Goal: Find contact information: Find contact information

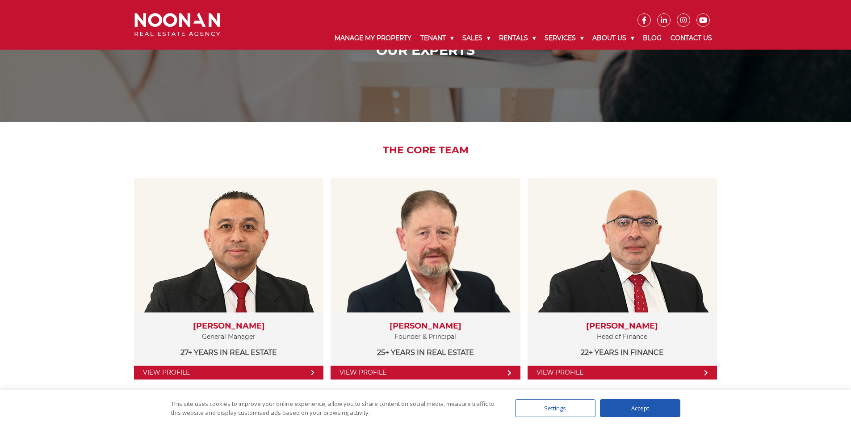
scroll to position [179, 0]
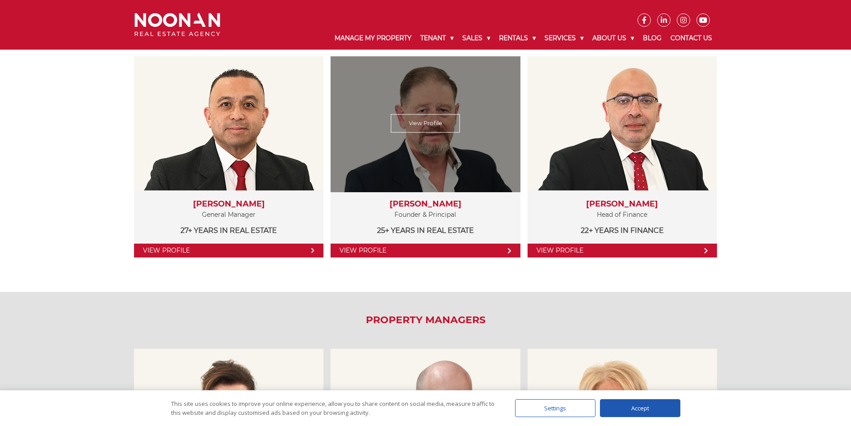
click at [359, 247] on link "View Profile" at bounding box center [425, 251] width 189 height 14
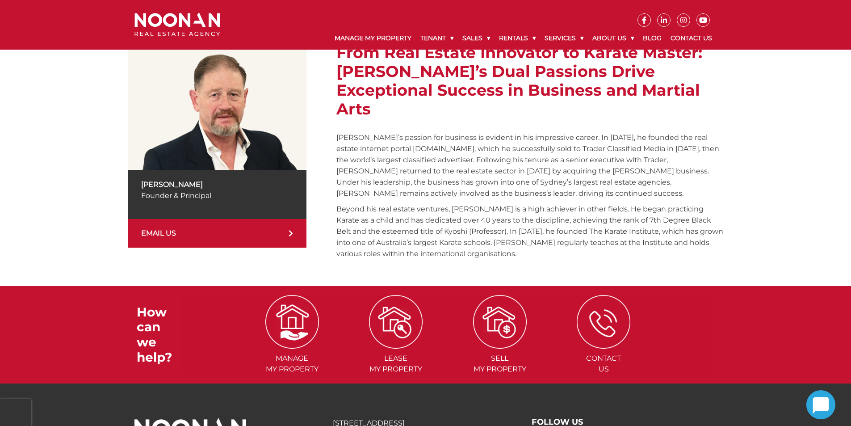
scroll to position [179, 0]
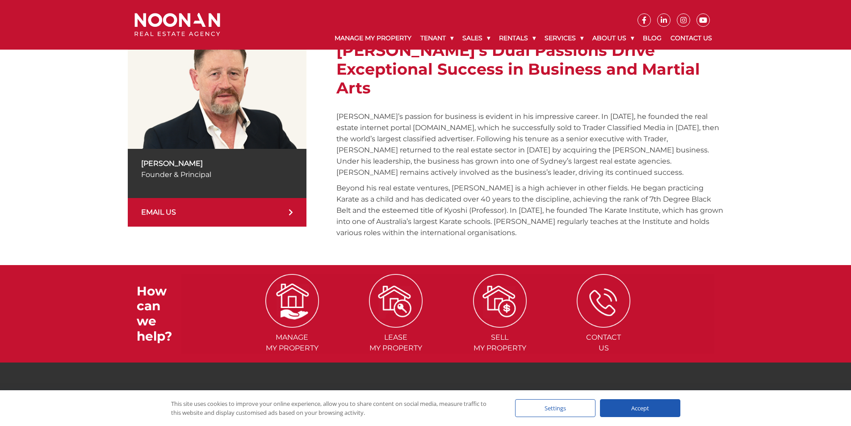
click at [208, 167] on p "Michael Noonan" at bounding box center [217, 163] width 152 height 11
click at [157, 207] on link "EMAIL US" at bounding box center [217, 212] width 179 height 29
click at [160, 211] on link "EMAIL US" at bounding box center [217, 212] width 179 height 29
click at [289, 211] on icon at bounding box center [291, 212] width 4 height 7
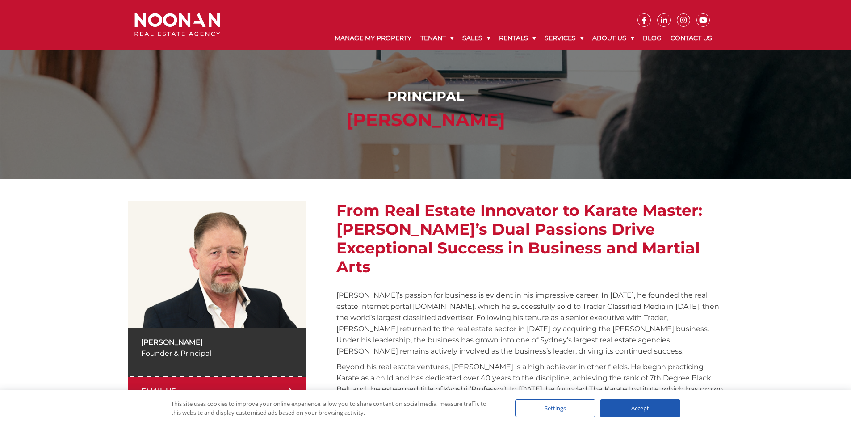
scroll to position [233, 0]
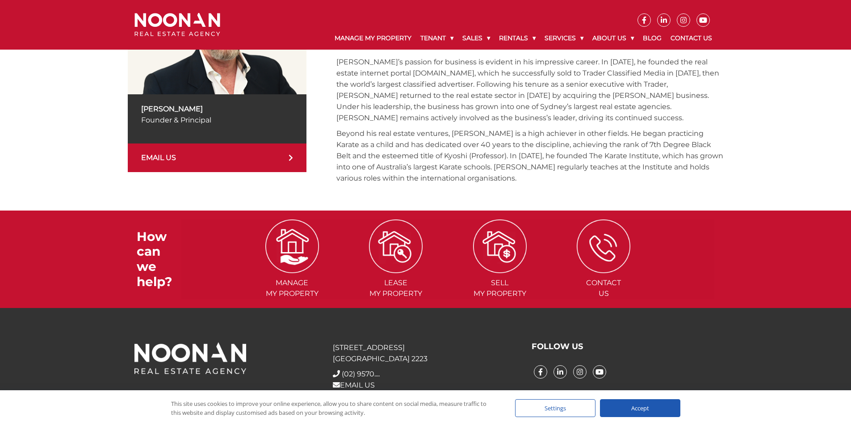
click at [623, 409] on div "Accept" at bounding box center [640, 408] width 80 height 18
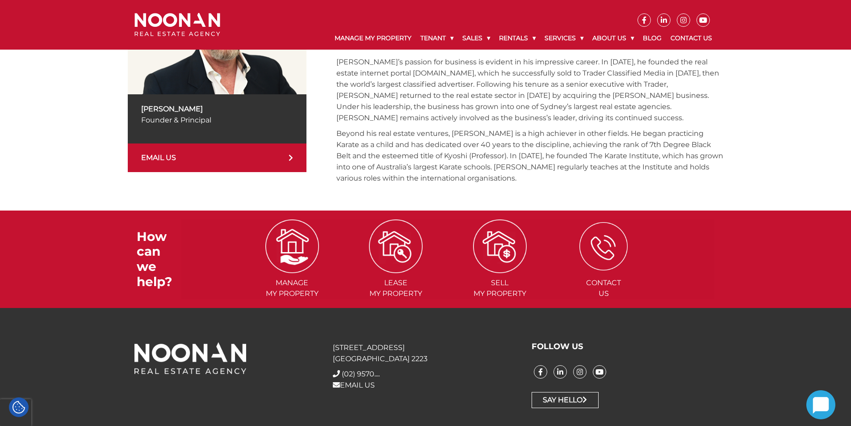
click at [602, 232] on img at bounding box center [604, 246] width 48 height 48
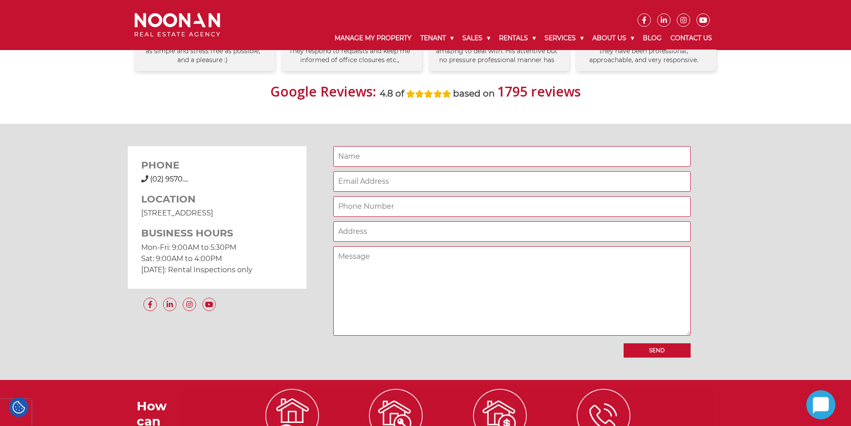
scroll to position [715, 0]
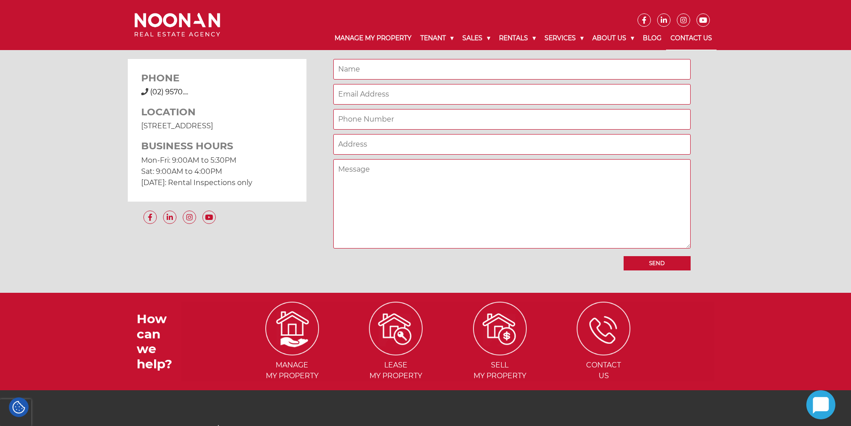
click at [144, 91] on icon at bounding box center [144, 91] width 7 height 7
